Goal: Task Accomplishment & Management: Use online tool/utility

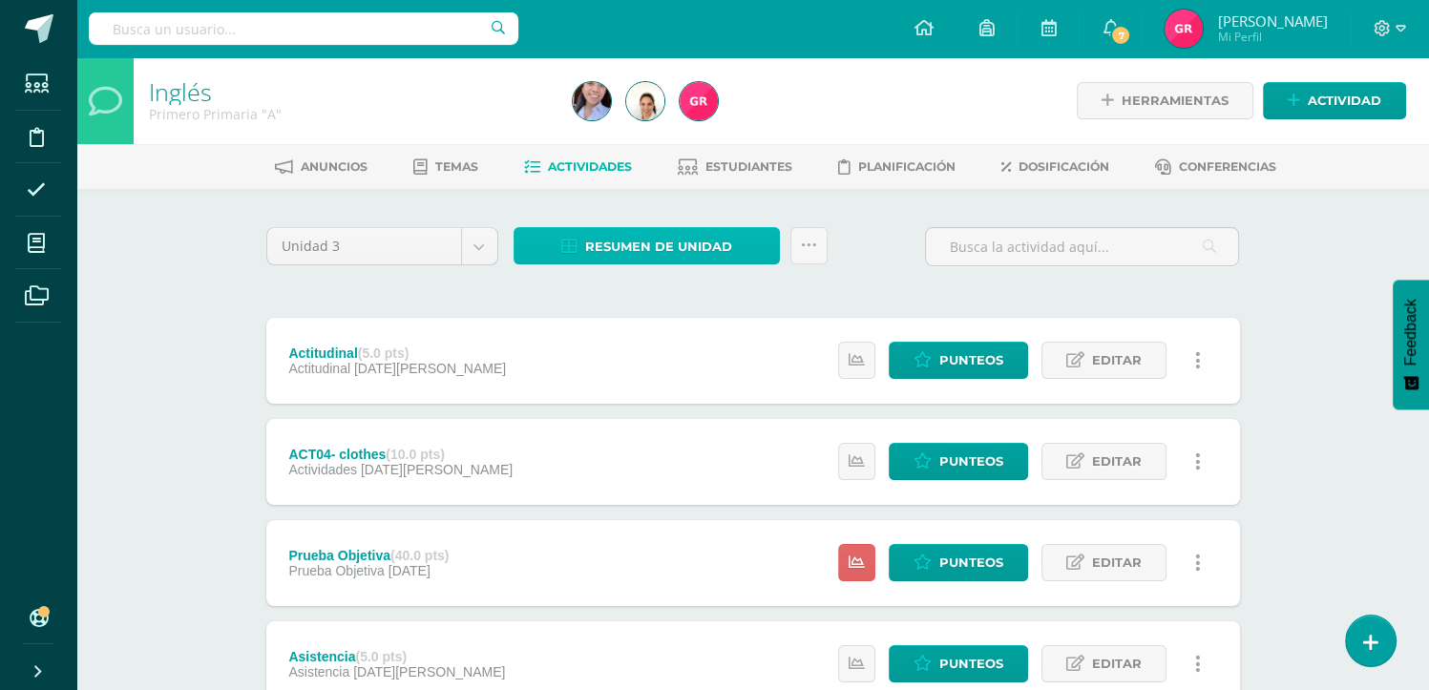
click at [648, 255] on span "Resumen de unidad" at bounding box center [658, 246] width 147 height 35
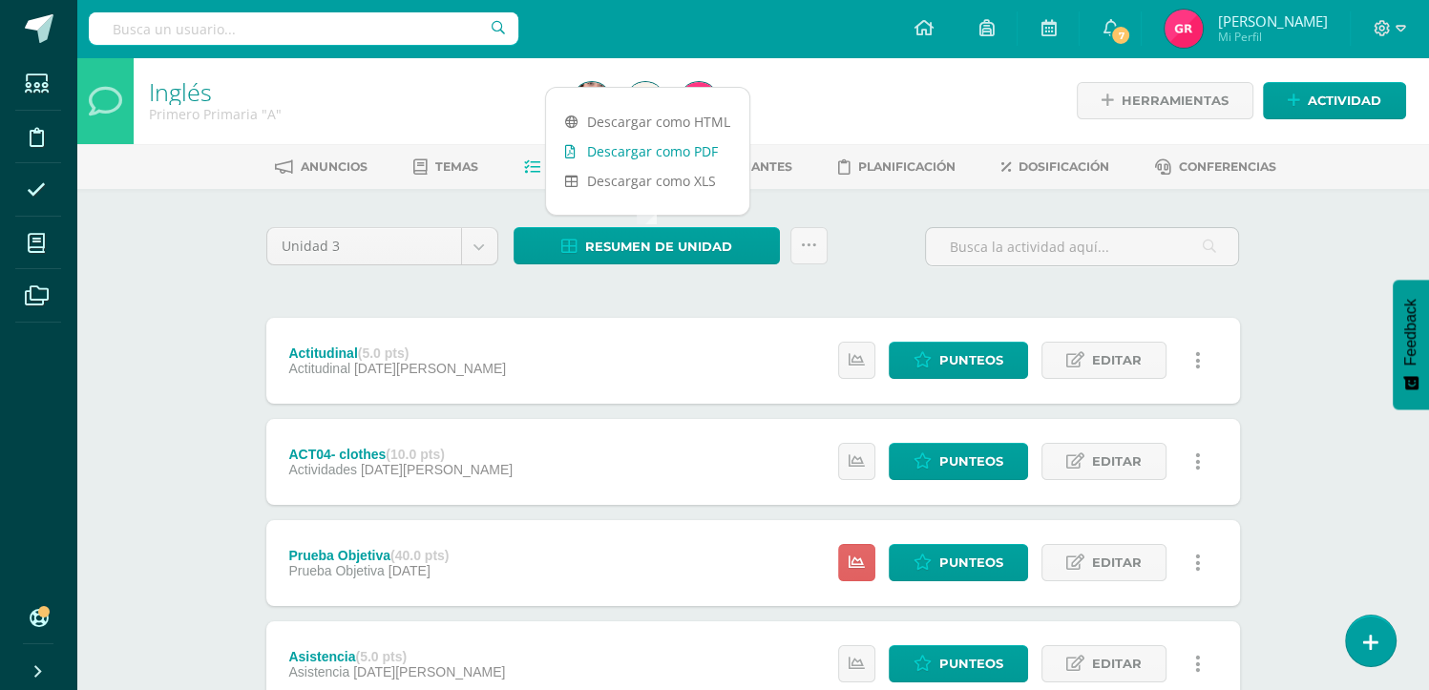
click at [649, 153] on link "Descargar como PDF" at bounding box center [647, 151] width 203 height 30
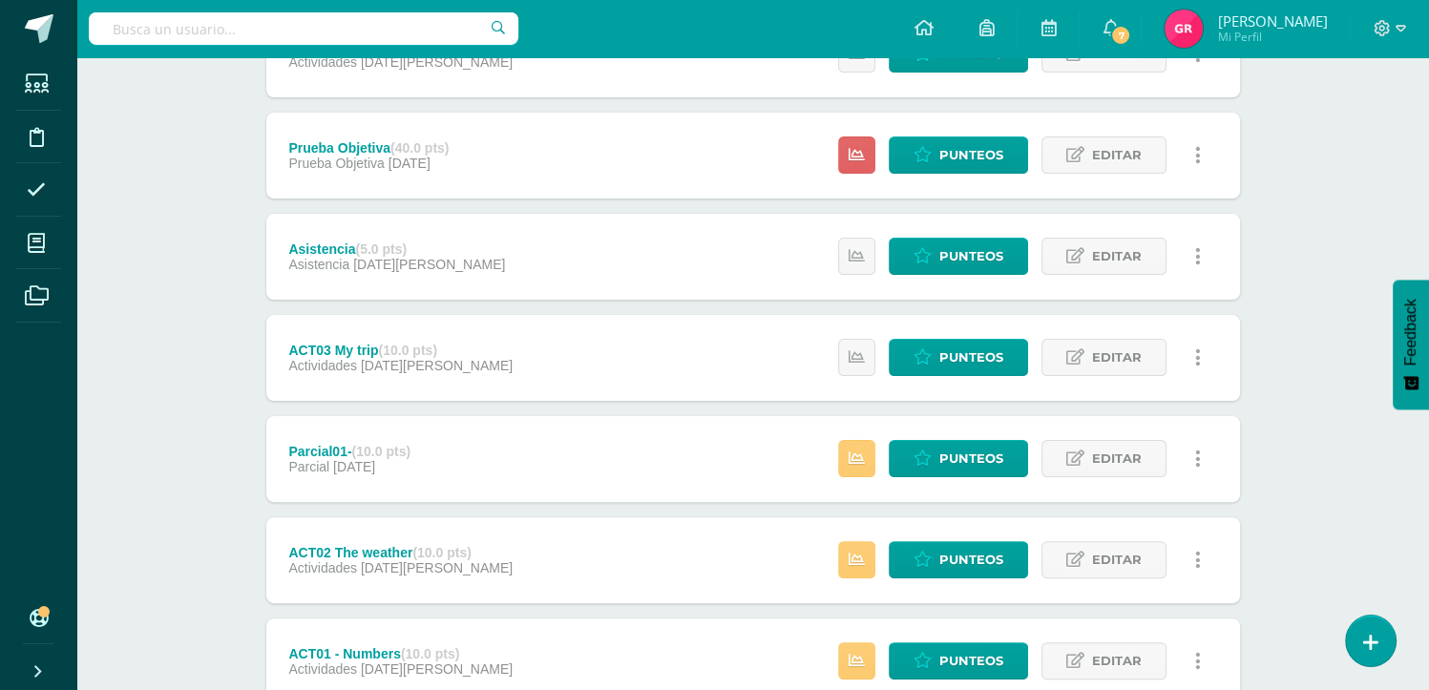
scroll to position [549, 0]
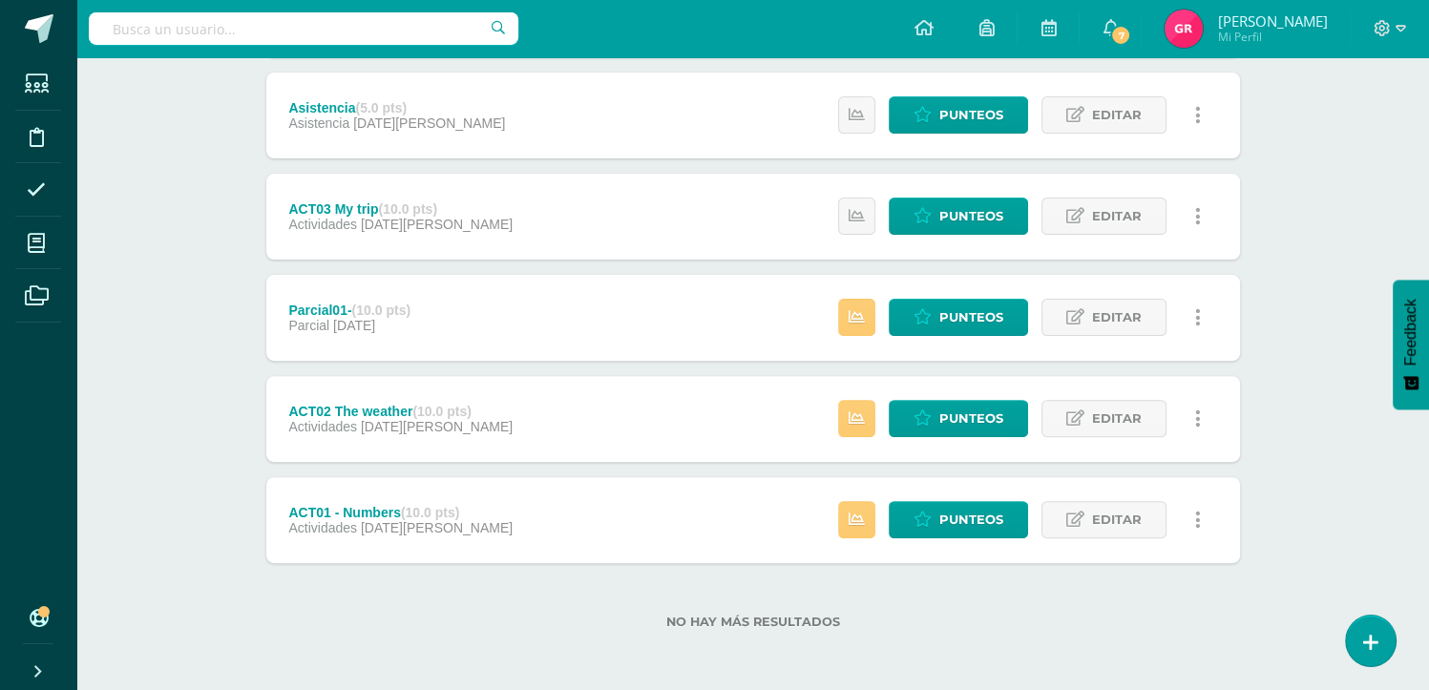
click at [374, 530] on span "03 de Julio" at bounding box center [437, 527] width 152 height 15
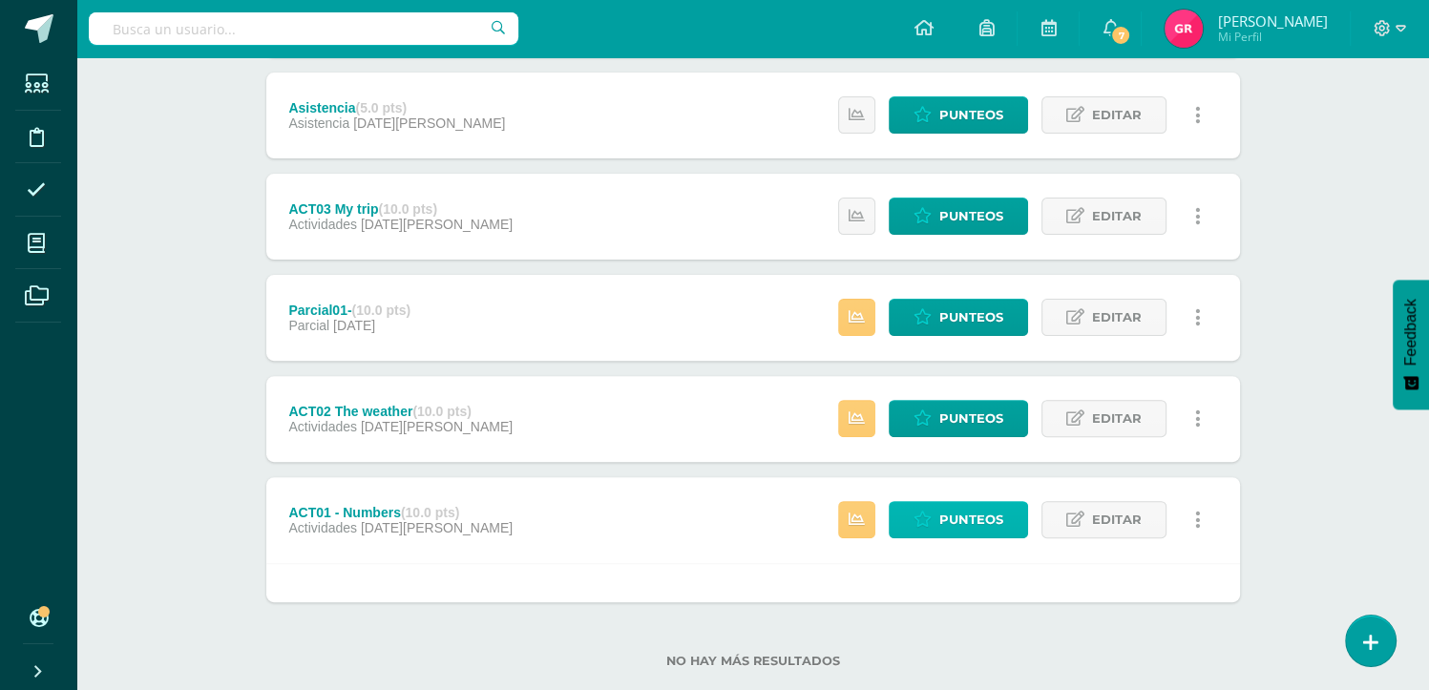
click at [987, 526] on span "Punteos" at bounding box center [971, 519] width 64 height 35
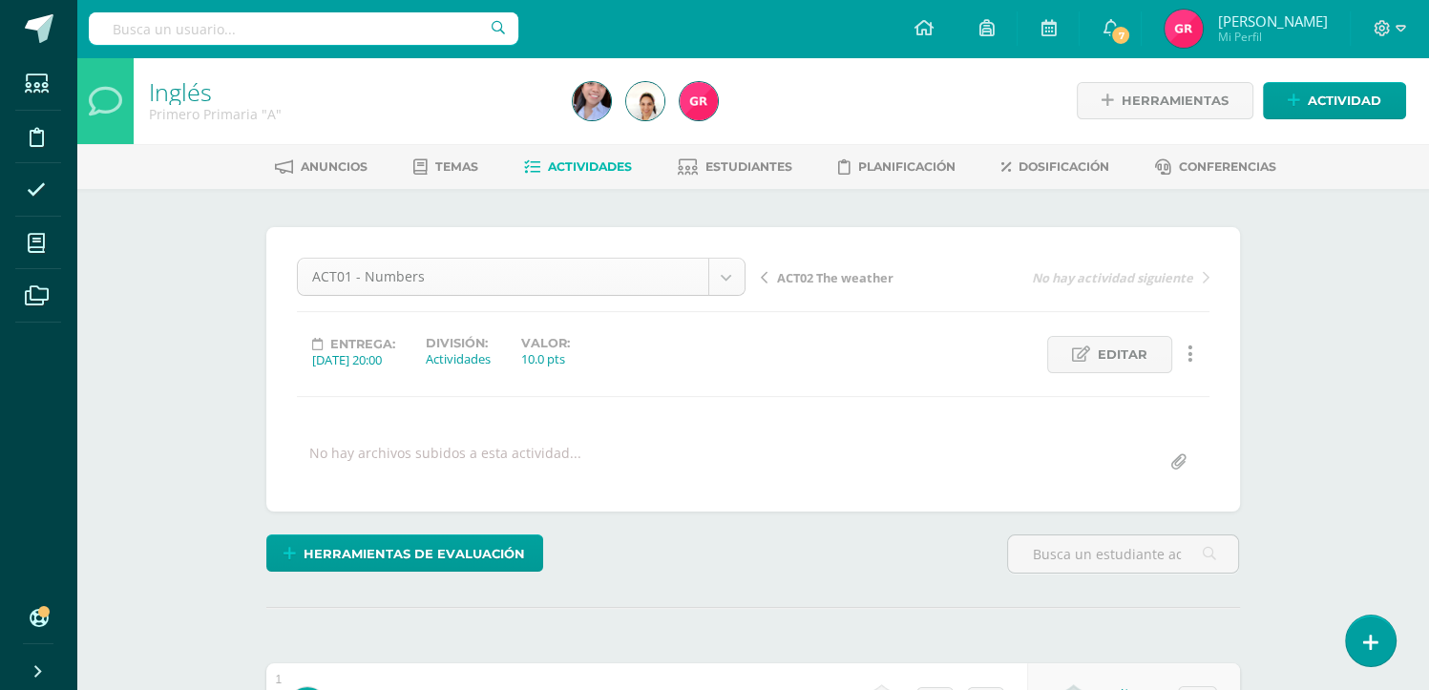
scroll to position [99, 0]
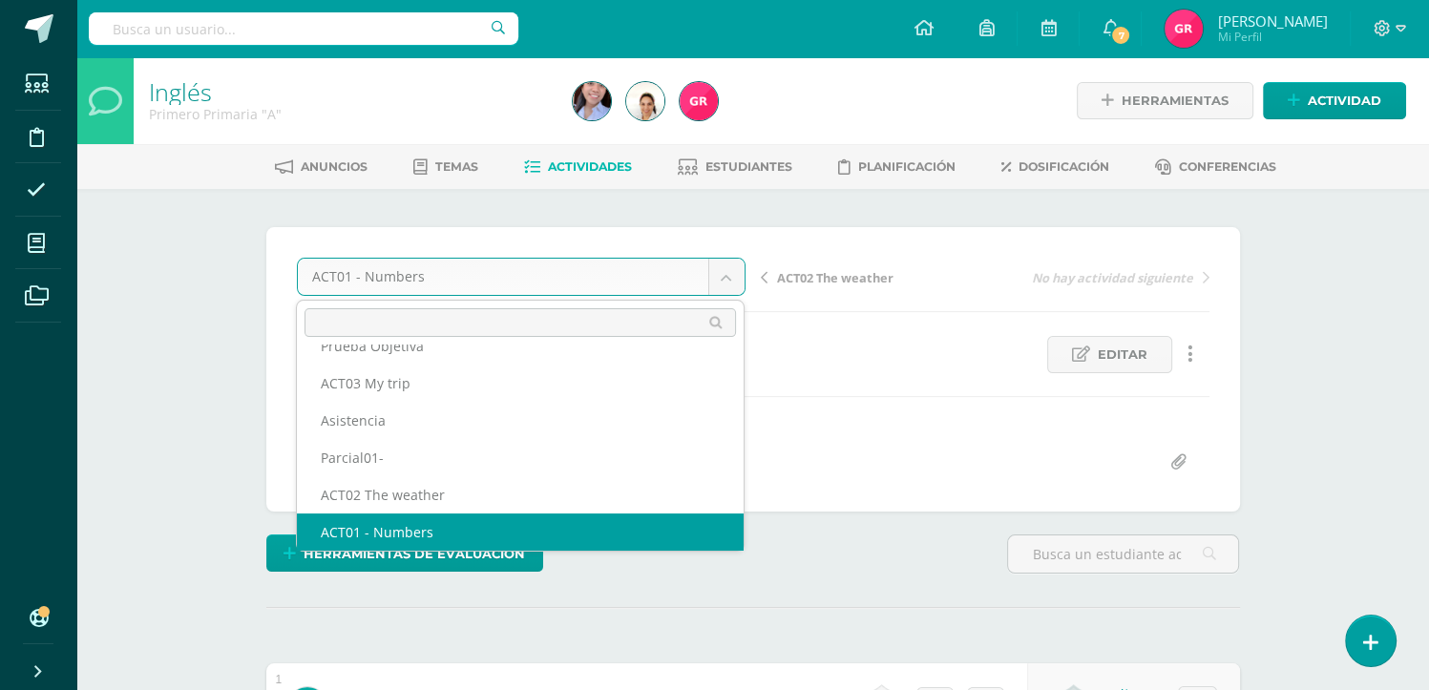
scroll to position [82, 0]
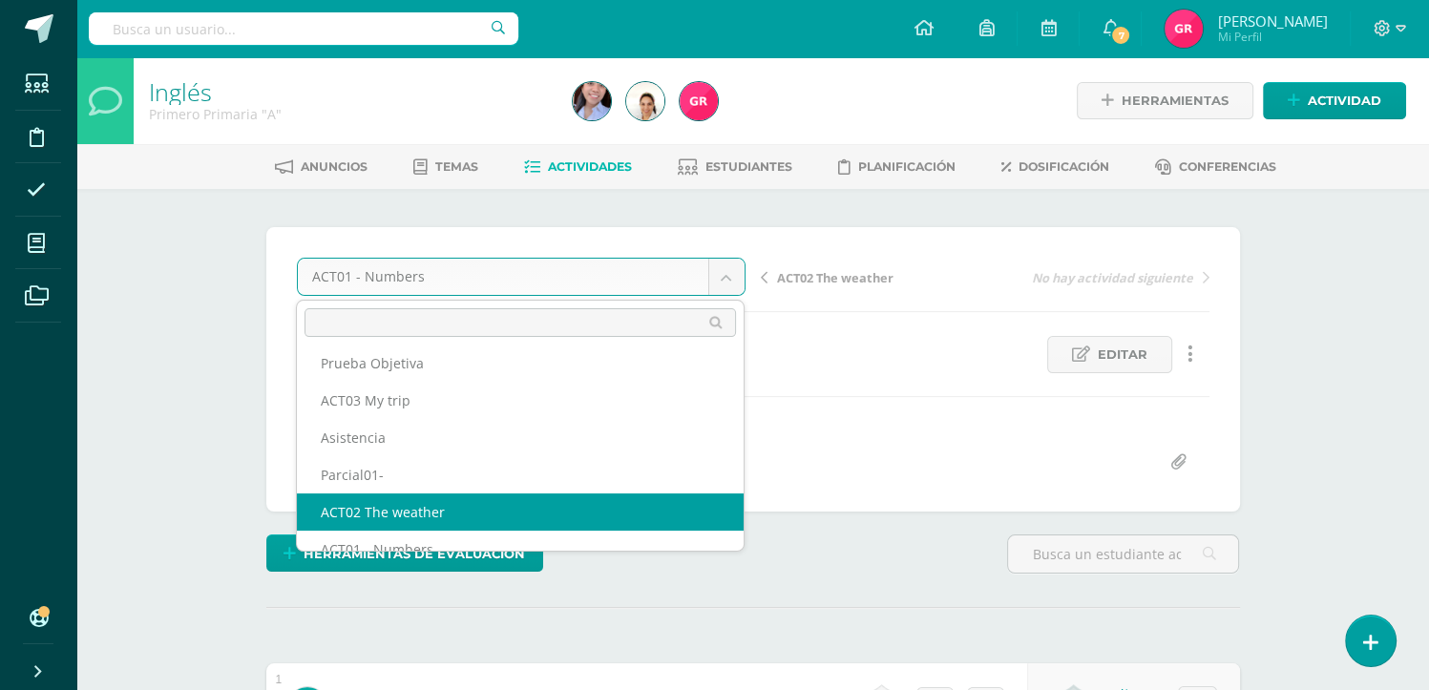
select select "/dashboard/teacher/grade-activity/120464/"
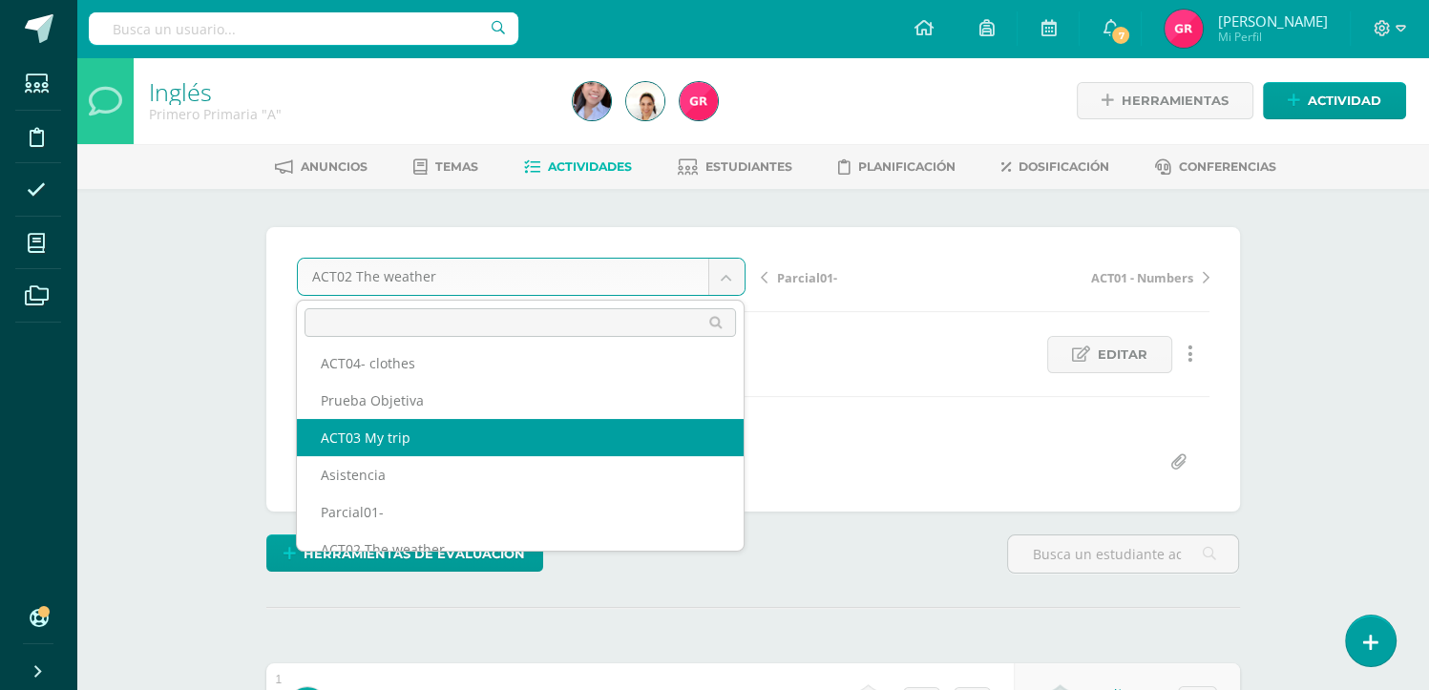
select select "/dashboard/teacher/grade-activity/120383/"
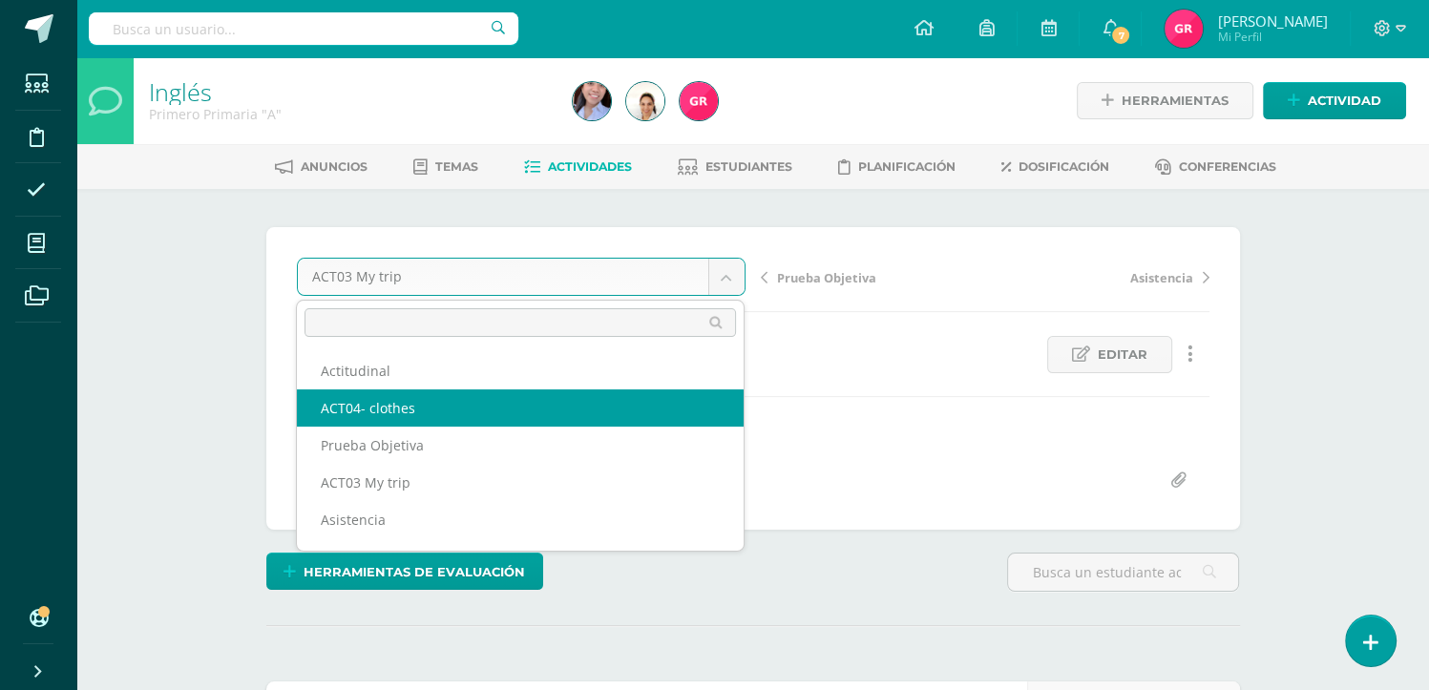
select select "/dashboard/teacher/grade-activity/120384/"
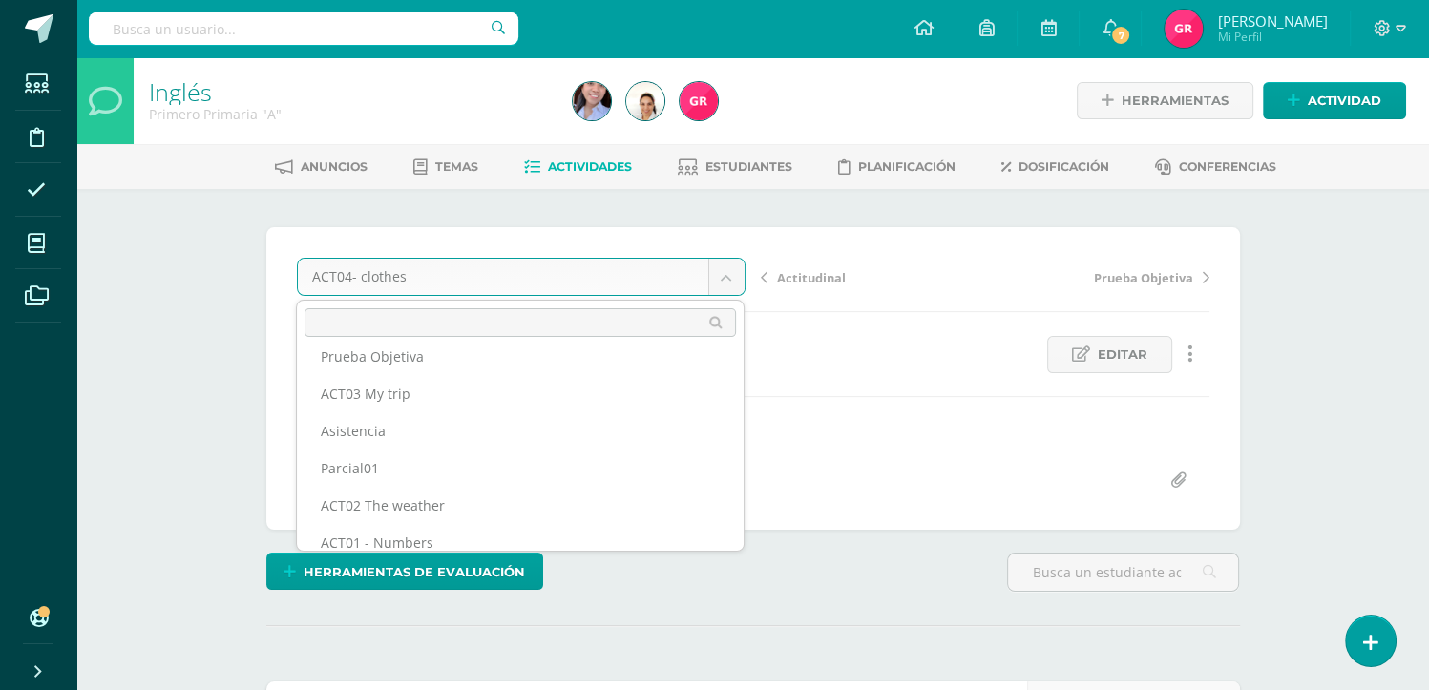
scroll to position [107, 0]
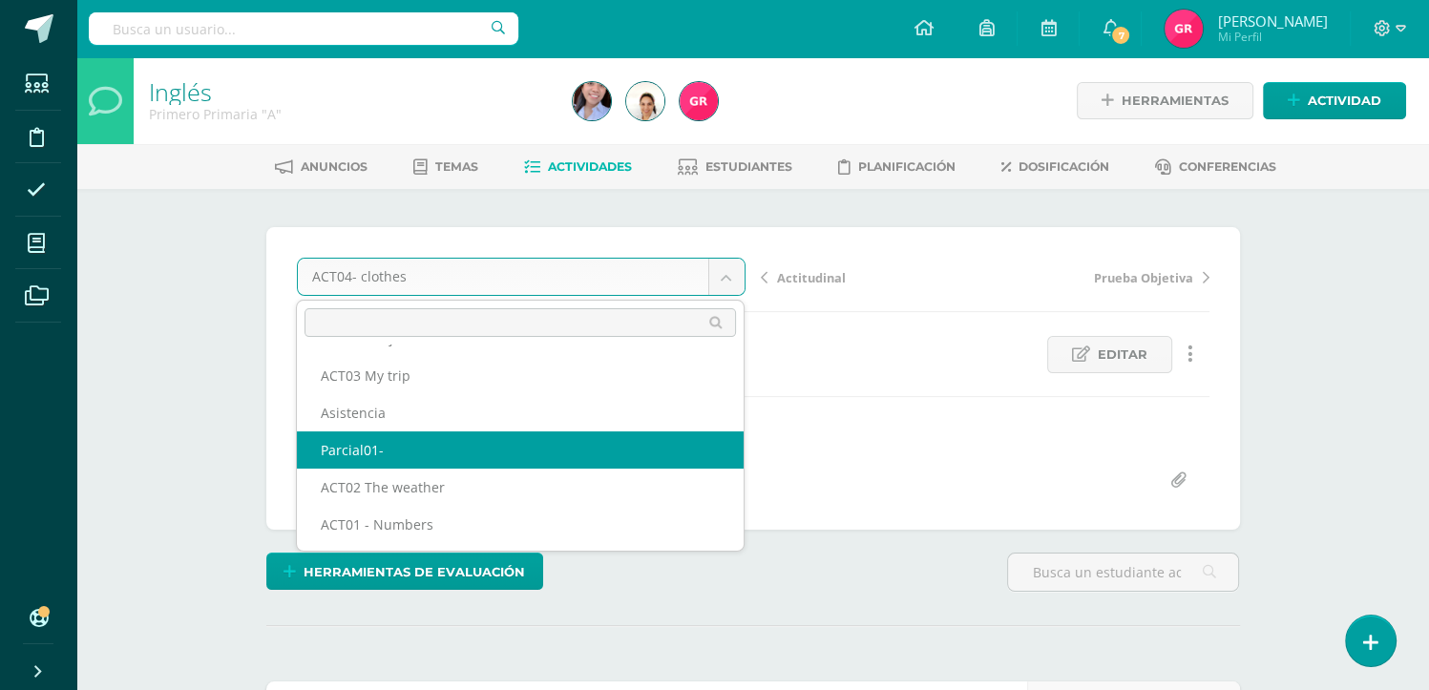
select select "/dashboard/teacher/grade-activity/120385/"
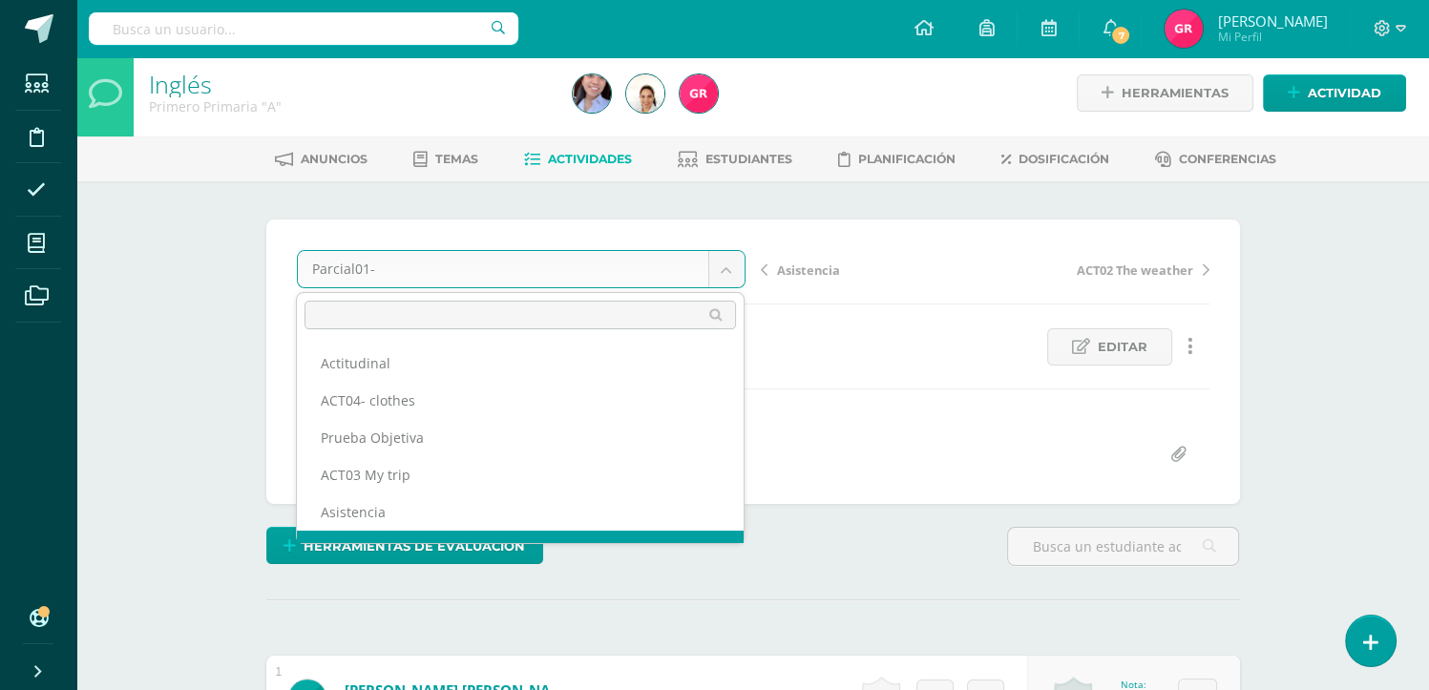
scroll to position [25, 0]
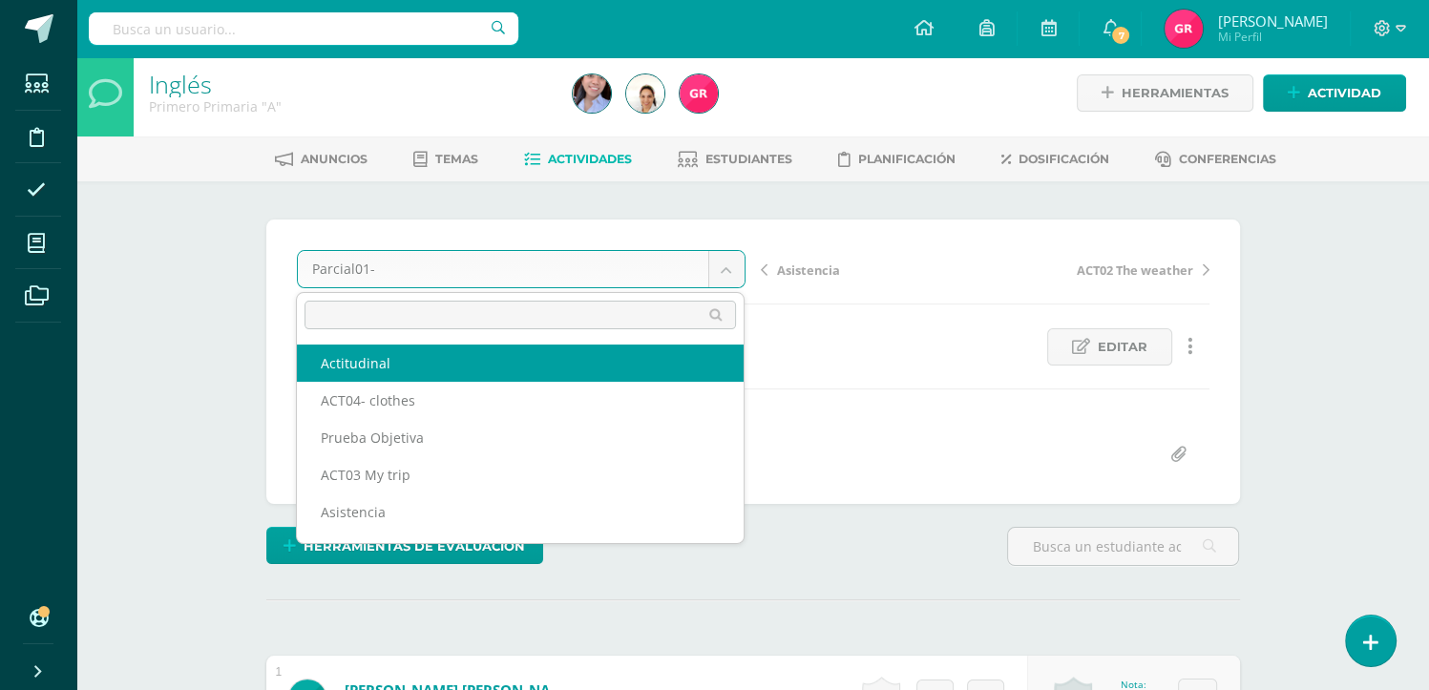
select select "/dashboard/teacher/grade-activity/120387/"
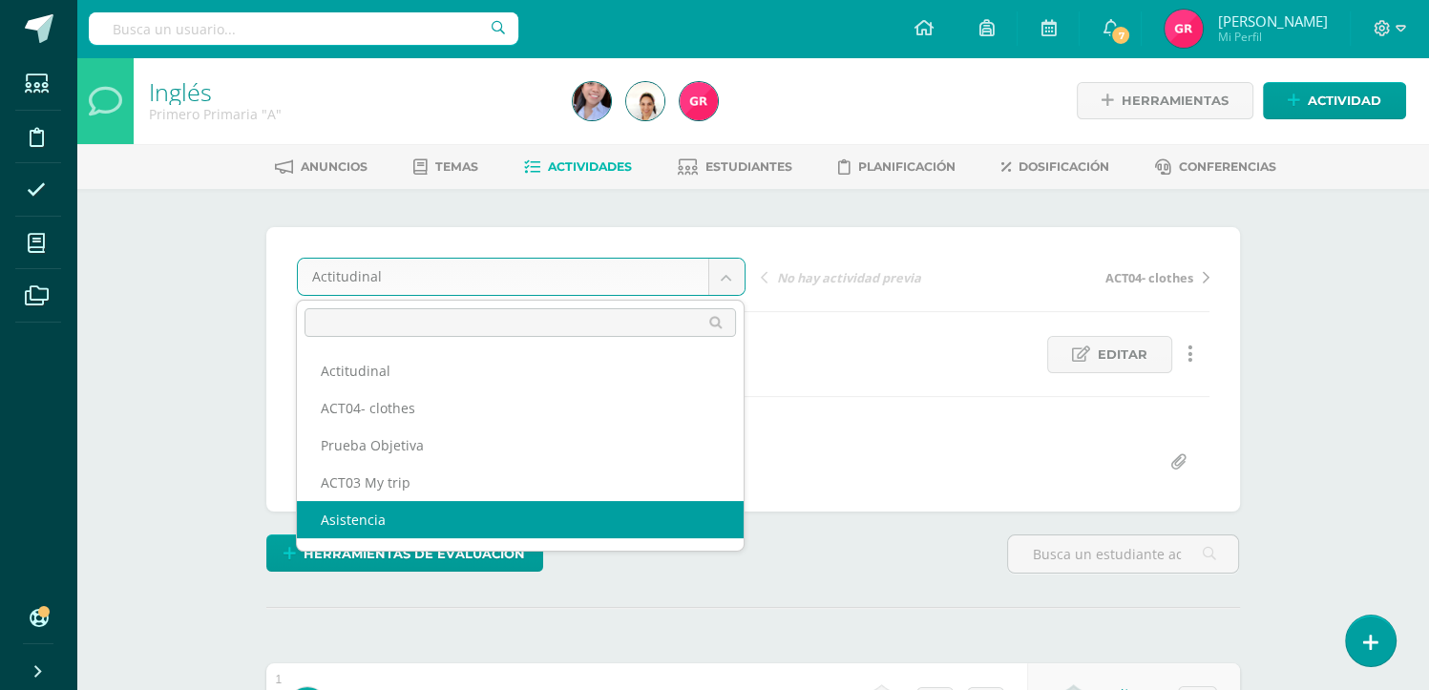
select select "/dashboard/teacher/grade-activity/120386/"
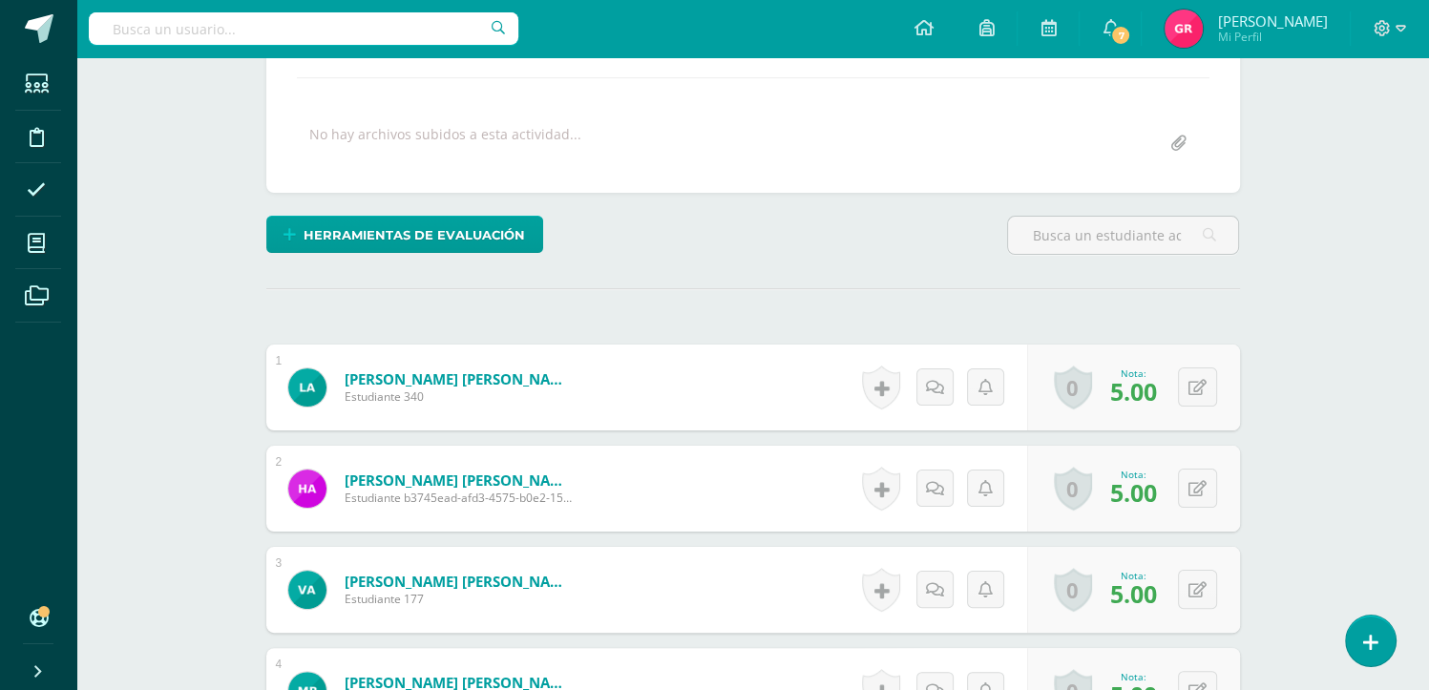
scroll to position [320, 0]
